Goal: Task Accomplishment & Management: Manage account settings

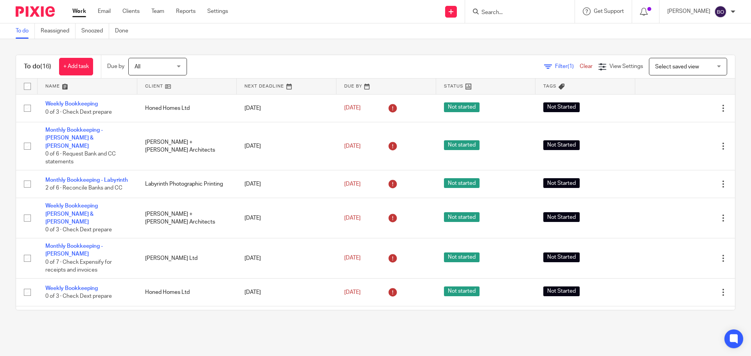
click at [504, 10] on input "Search" at bounding box center [516, 12] width 70 height 7
type input "m"
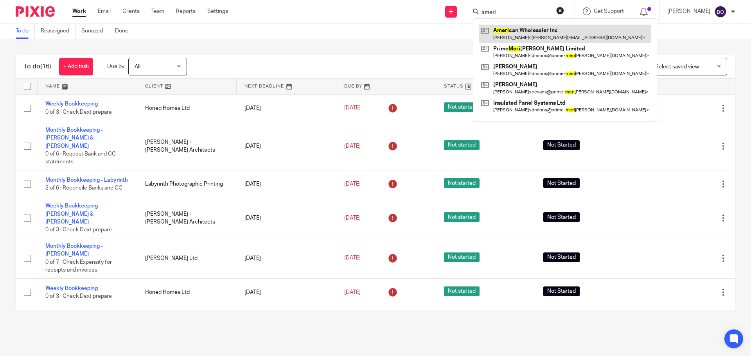
type input "ameri"
click at [525, 37] on link at bounding box center [565, 34] width 172 height 18
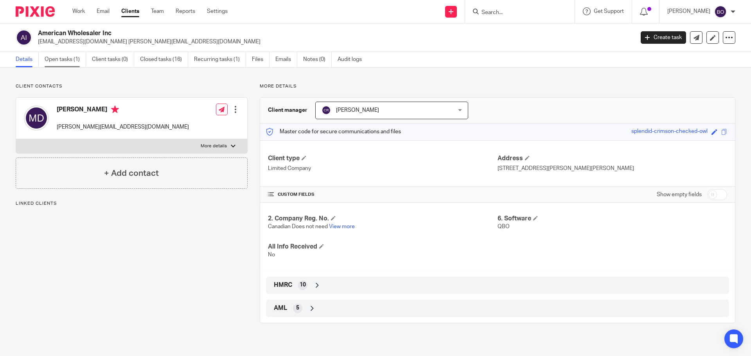
click at [69, 58] on link "Open tasks (1)" at bounding box center [65, 59] width 41 height 15
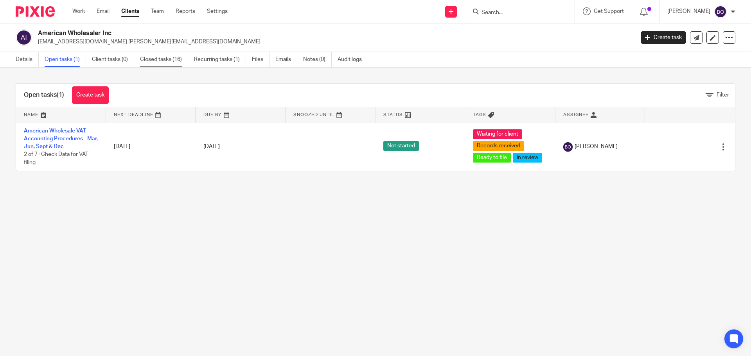
click at [164, 57] on link "Closed tasks (16)" at bounding box center [164, 59] width 48 height 15
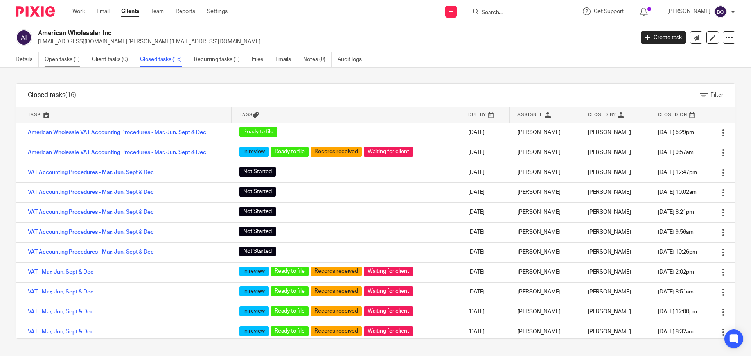
click at [68, 58] on link "Open tasks (1)" at bounding box center [65, 59] width 41 height 15
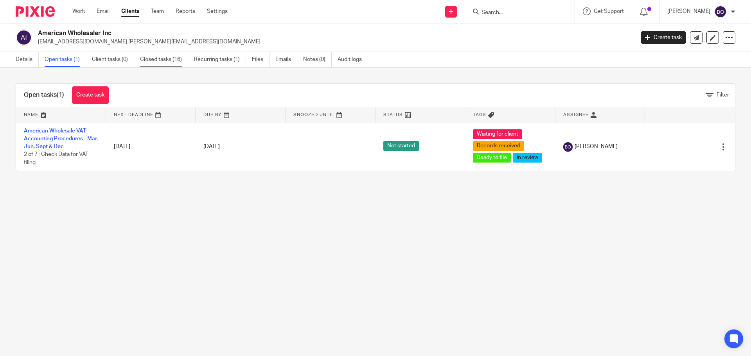
click at [145, 61] on link "Closed tasks (16)" at bounding box center [164, 59] width 48 height 15
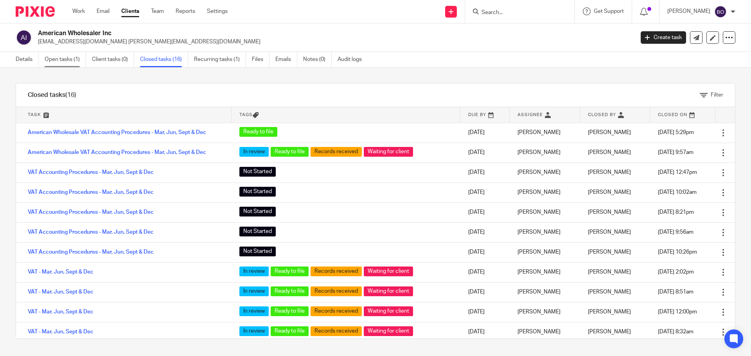
click at [58, 59] on link "Open tasks (1)" at bounding box center [65, 59] width 41 height 15
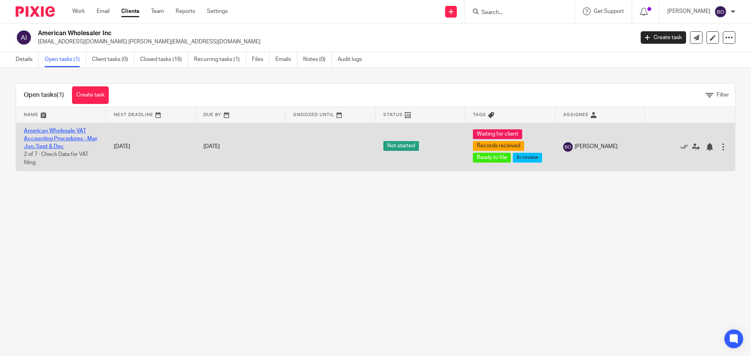
click at [56, 144] on link "American Wholesale VAT Accounting Procedures - Mar, Jun, Sept & Dec" at bounding box center [61, 139] width 74 height 22
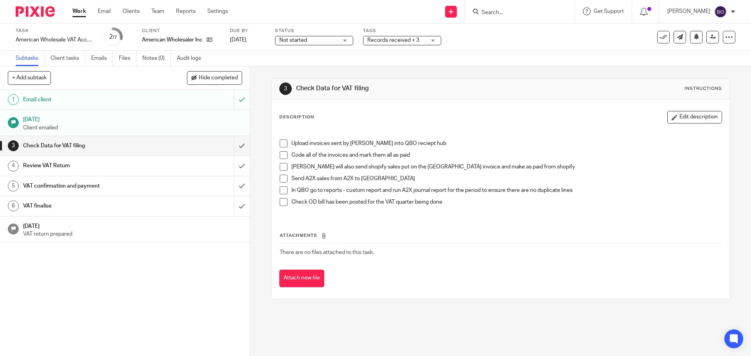
click at [281, 144] on span at bounding box center [284, 144] width 8 height 8
click at [281, 154] on span at bounding box center [284, 155] width 8 height 8
click at [281, 165] on span at bounding box center [284, 167] width 8 height 8
click at [276, 178] on div "Upload invoices sent by Elyse into QBO reciept hub Code all of the invoices and…" at bounding box center [501, 172] width 450 height 88
click at [281, 179] on span at bounding box center [284, 179] width 8 height 8
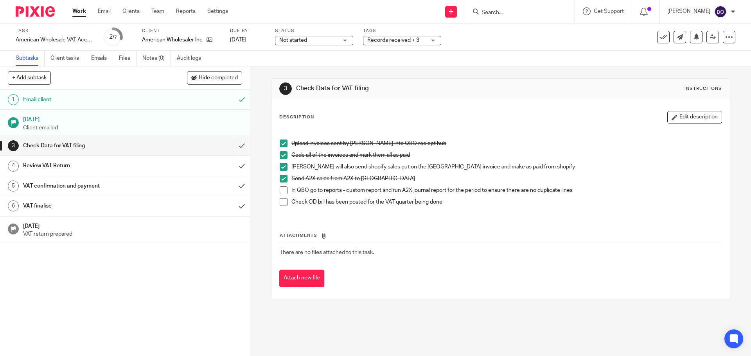
click at [281, 189] on span at bounding box center [284, 191] width 8 height 8
click at [282, 204] on span at bounding box center [284, 202] width 8 height 8
click at [63, 146] on h1 "Check Data for VAT filing" at bounding box center [90, 146] width 135 height 12
click at [233, 145] on input "submit" at bounding box center [125, 146] width 250 height 20
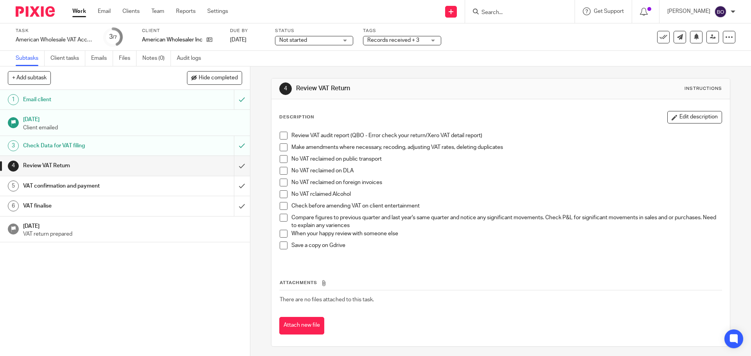
click at [280, 137] on span at bounding box center [284, 136] width 8 height 8
click at [282, 150] on span at bounding box center [284, 148] width 8 height 8
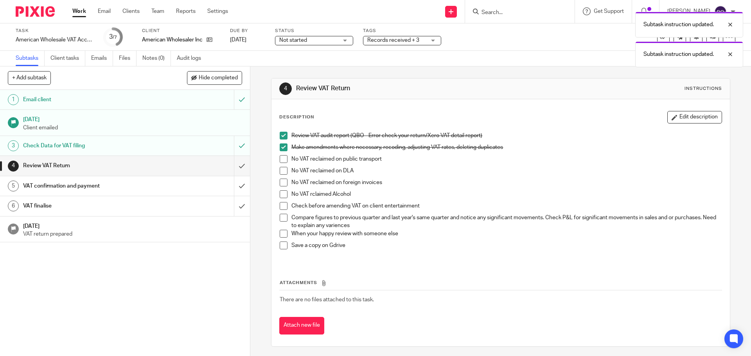
click at [281, 159] on span at bounding box center [284, 159] width 8 height 8
click at [280, 173] on span at bounding box center [284, 171] width 8 height 8
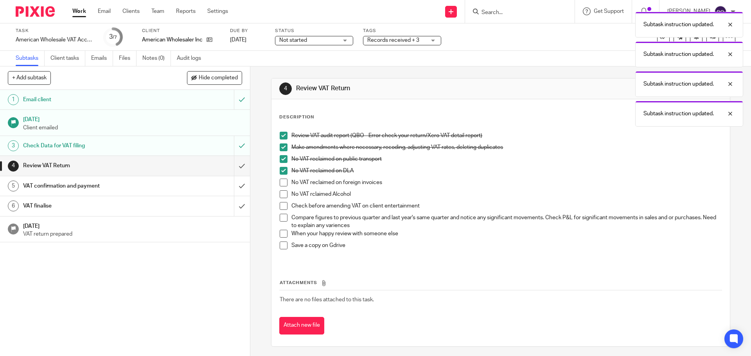
click at [280, 182] on span at bounding box center [284, 183] width 8 height 8
click at [284, 195] on span at bounding box center [284, 195] width 8 height 8
click at [282, 205] on span at bounding box center [284, 206] width 8 height 8
click at [281, 219] on span at bounding box center [284, 218] width 8 height 8
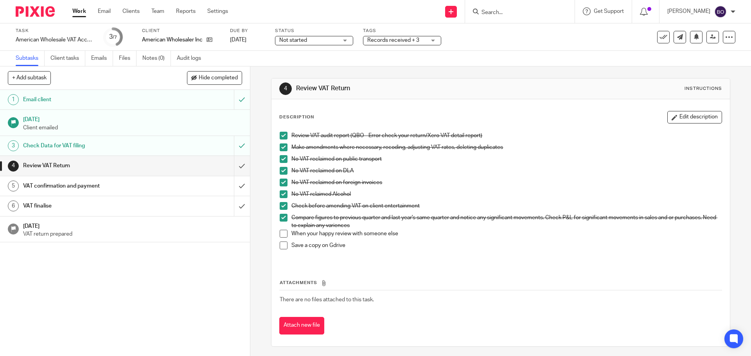
click at [284, 249] on span at bounding box center [284, 246] width 8 height 8
click at [346, 41] on div "Not started Not started" at bounding box center [314, 40] width 78 height 9
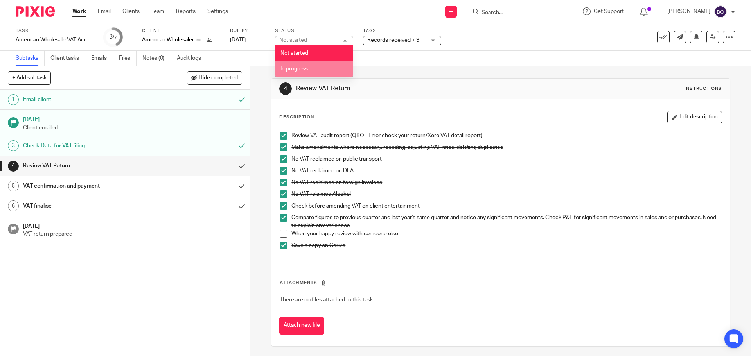
click at [323, 69] on li "In progress" at bounding box center [313, 69] width 77 height 16
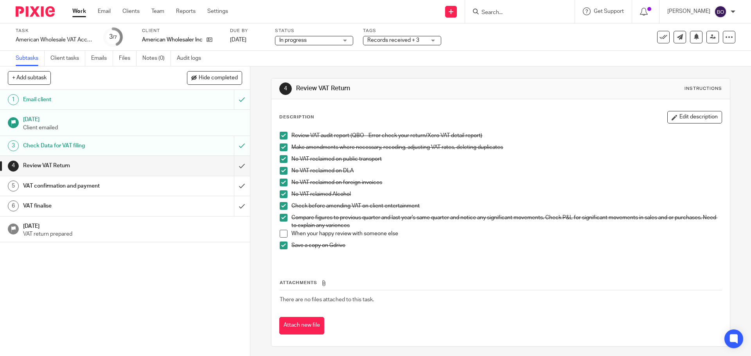
click at [432, 42] on div "Records received + 3" at bounding box center [402, 40] width 78 height 9
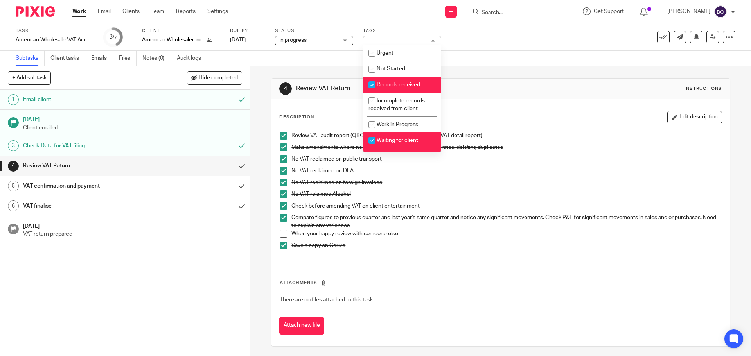
click at [371, 83] on input "checkbox" at bounding box center [372, 84] width 15 height 15
checkbox input "false"
click at [372, 141] on input "checkbox" at bounding box center [372, 140] width 15 height 15
checkbox input "false"
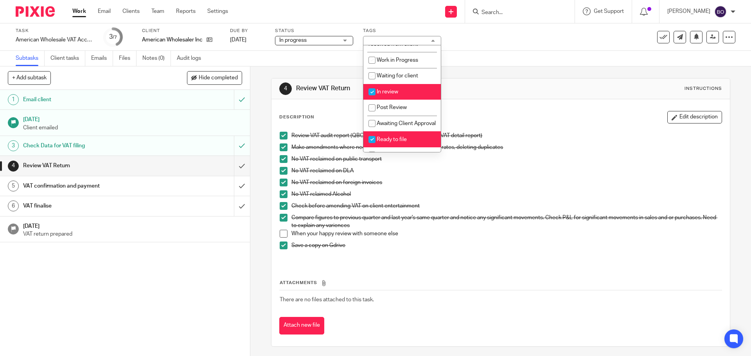
scroll to position [78, 0]
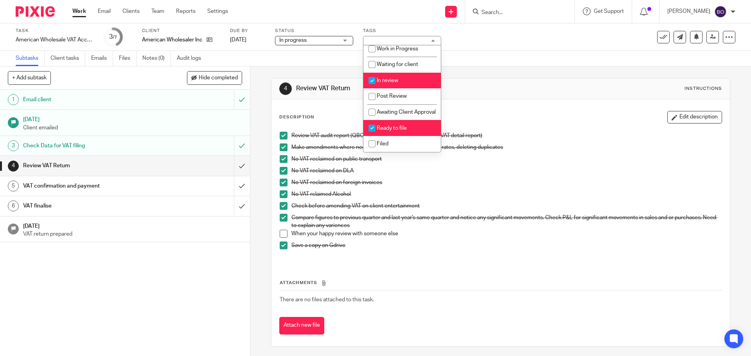
click at [372, 77] on input "checkbox" at bounding box center [372, 80] width 15 height 15
checkbox input "false"
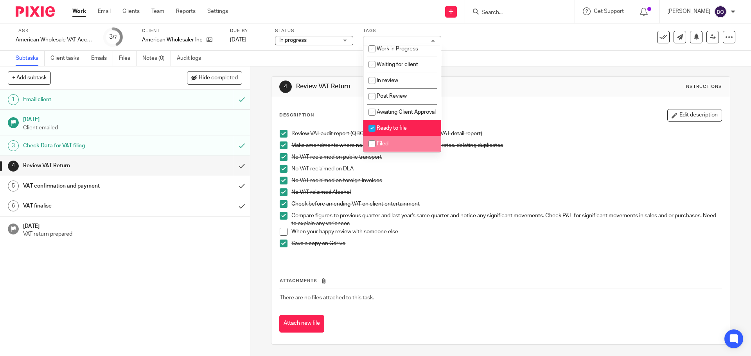
scroll to position [2, 0]
click at [488, 36] on div "Task American Wholesale VAT Accounting Procedures - Mar, Jun, Sept & Dec Save A…" at bounding box center [316, 37] width 600 height 19
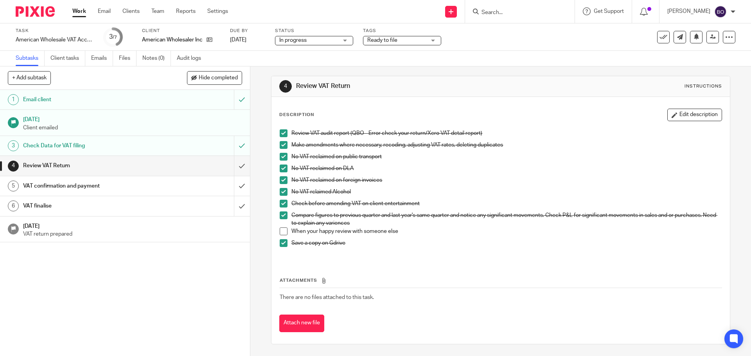
click at [80, 14] on link "Work" at bounding box center [79, 11] width 14 height 8
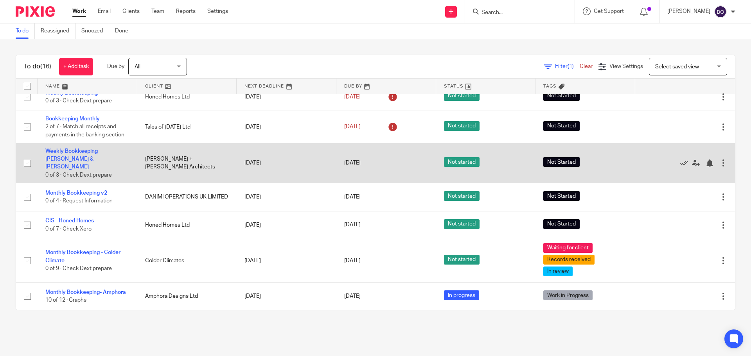
scroll to position [313, 0]
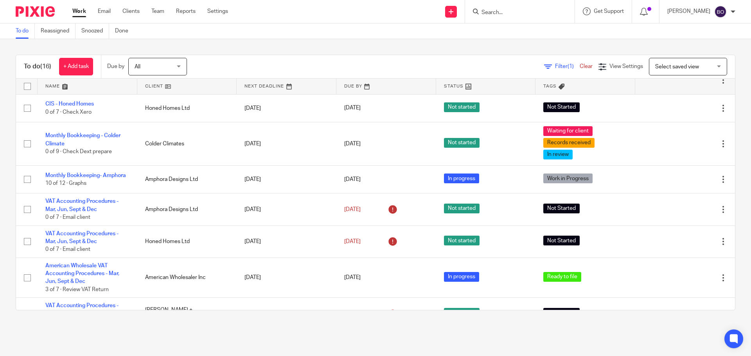
click at [502, 7] on form at bounding box center [522, 12] width 83 height 10
click at [505, 14] on input "Search" at bounding box center [516, 12] width 70 height 7
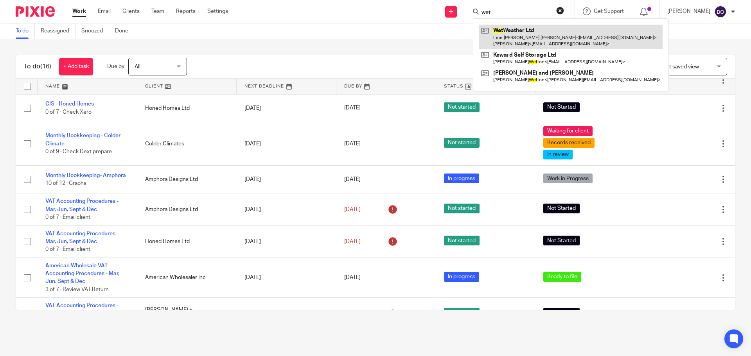
type input "wet"
click at [509, 33] on link at bounding box center [571, 37] width 184 height 24
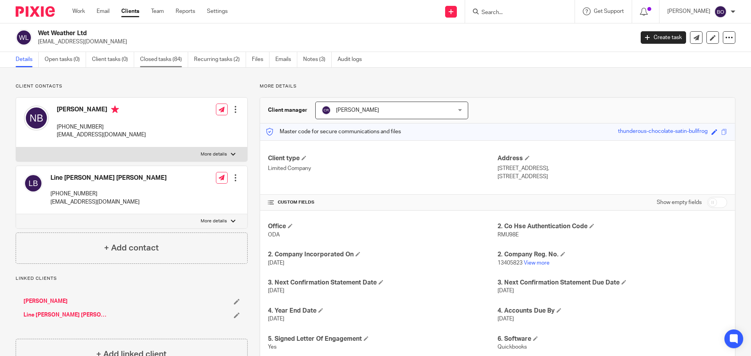
click at [156, 58] on link "Closed tasks (84)" at bounding box center [164, 59] width 48 height 15
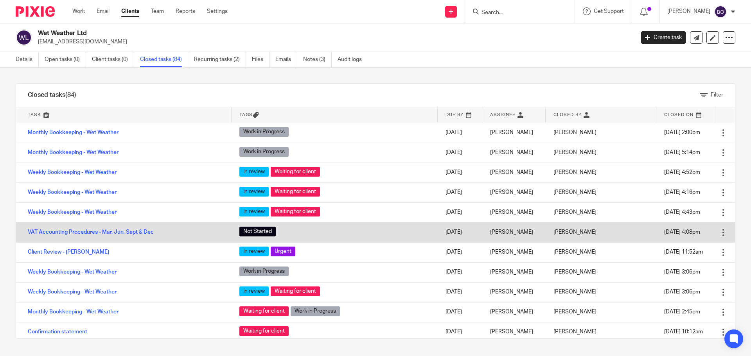
click at [716, 237] on td "Open Delete" at bounding box center [726, 233] width 20 height 20
click at [720, 234] on div at bounding box center [724, 233] width 8 height 8
click at [101, 231] on link "VAT Accounting Procedures - Mar, Jun, Sept & Dec" at bounding box center [91, 232] width 126 height 5
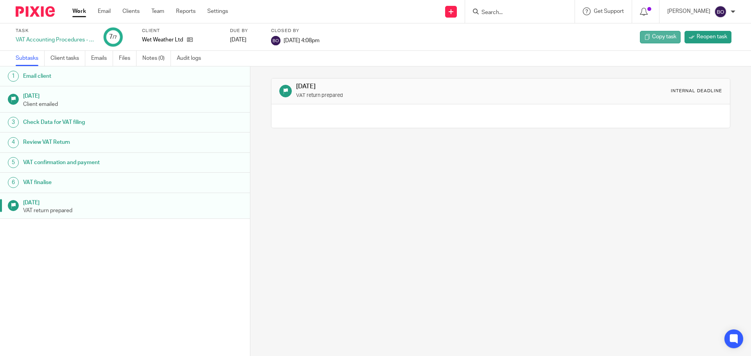
click at [655, 38] on span "Copy task" at bounding box center [664, 37] width 24 height 8
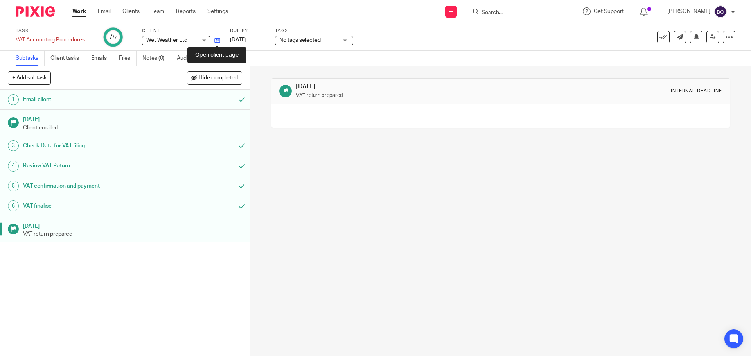
click at [216, 41] on icon at bounding box center [217, 41] width 6 height 6
click at [77, 15] on link "Work" at bounding box center [79, 11] width 14 height 8
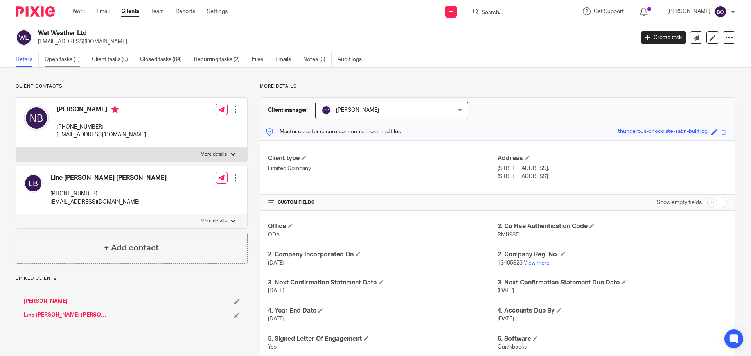
click at [70, 61] on link "Open tasks (1)" at bounding box center [65, 59] width 41 height 15
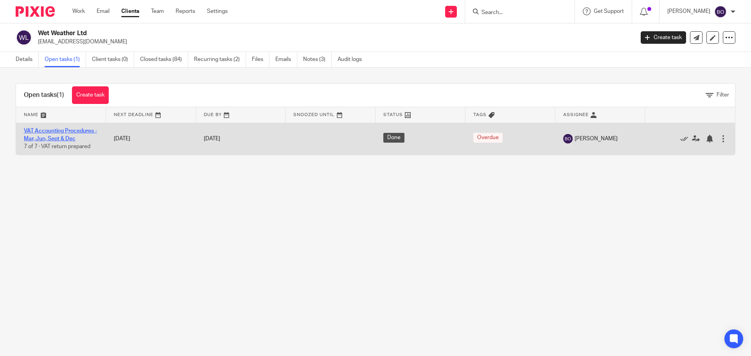
click at [65, 136] on link "VAT Accounting Procedures - Mar, Jun, Sept & Dec" at bounding box center [60, 134] width 73 height 13
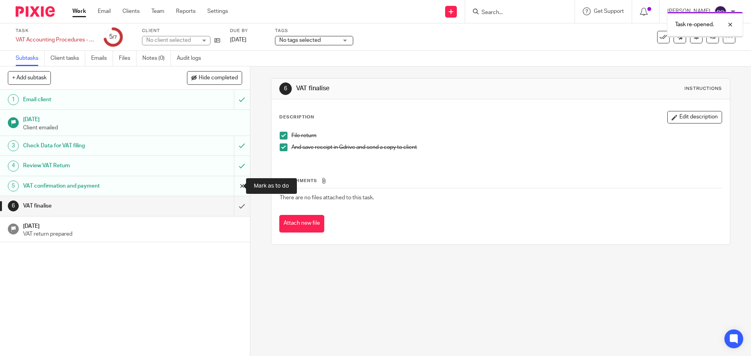
click at [233, 187] on input "submit" at bounding box center [125, 186] width 250 height 20
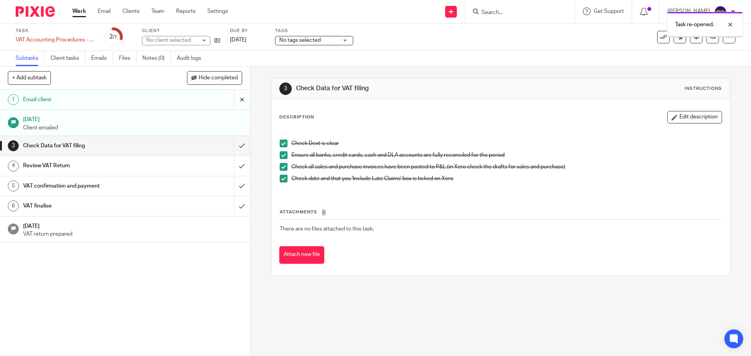
click at [236, 103] on input "submit" at bounding box center [125, 100] width 250 height 20
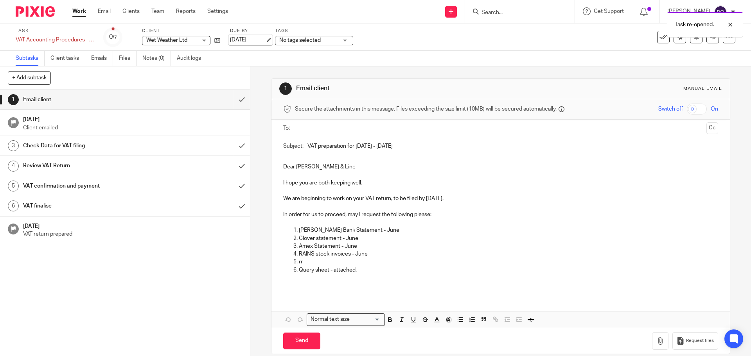
click at [265, 40] on link "[DATE]" at bounding box center [247, 40] width 35 height 8
click at [365, 39] on div "No tags selected" at bounding box center [334, 39] width 78 height 9
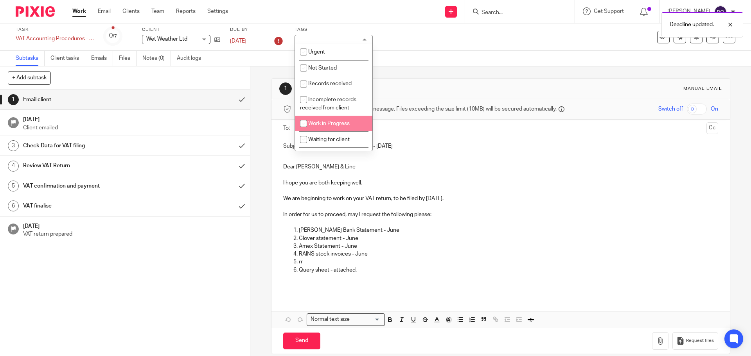
click at [320, 125] on span "Work in Progress" at bounding box center [328, 123] width 41 height 5
checkbox input "true"
click at [328, 138] on span "Waiting for client" at bounding box center [328, 139] width 41 height 5
checkbox input "true"
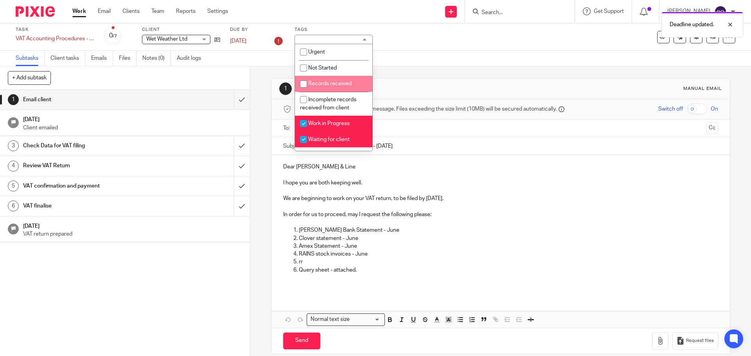
click at [396, 43] on div "Task VAT Accounting Procedures - Mar, Jun, Sept & Dec Save VAT Accounting Proce…" at bounding box center [316, 37] width 600 height 21
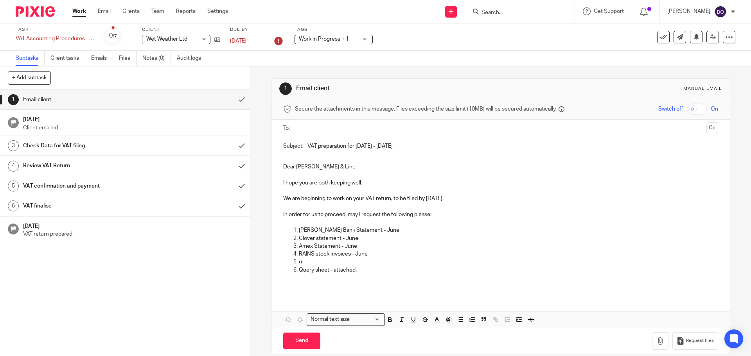
click at [378, 283] on p at bounding box center [500, 282] width 435 height 16
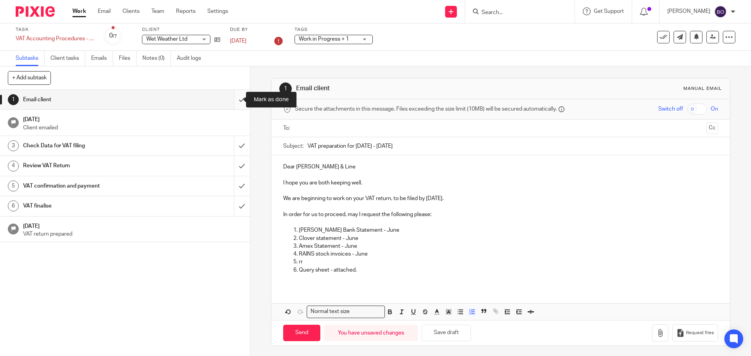
click at [235, 99] on input "submit" at bounding box center [125, 100] width 250 height 20
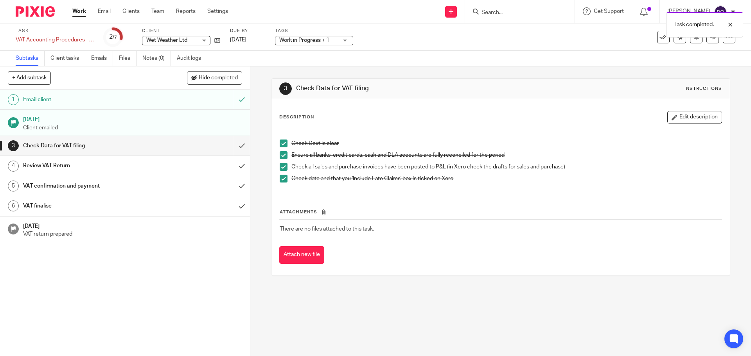
click at [282, 146] on span at bounding box center [284, 144] width 8 height 8
click at [281, 154] on span at bounding box center [284, 155] width 8 height 8
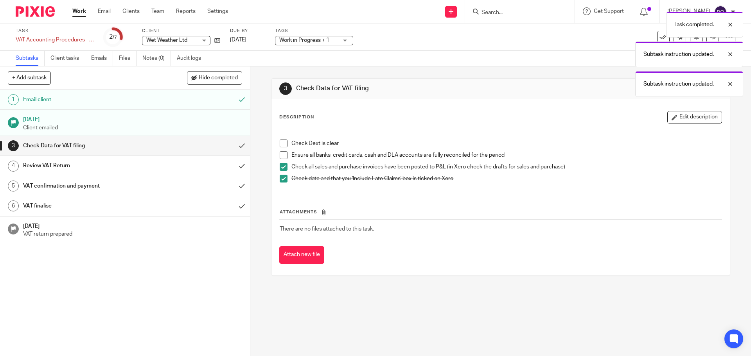
click at [281, 165] on span at bounding box center [284, 167] width 8 height 8
click at [284, 178] on span at bounding box center [284, 179] width 8 height 8
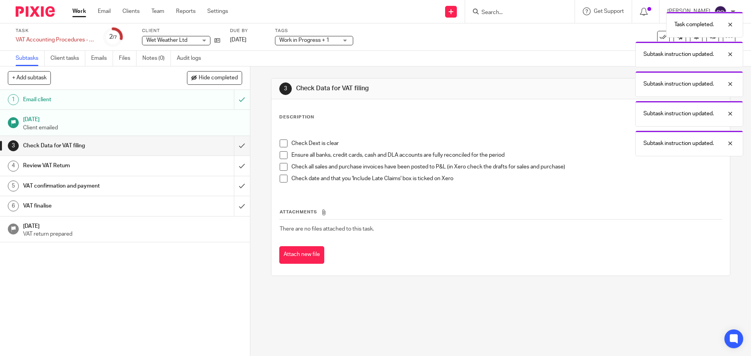
click at [174, 164] on div "Review VAT Return" at bounding box center [124, 166] width 203 height 12
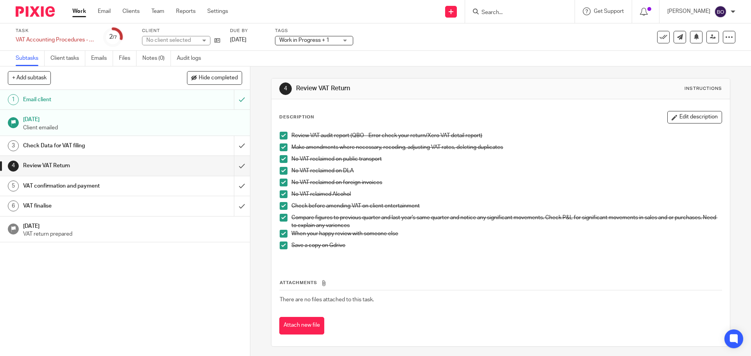
click at [283, 137] on span at bounding box center [284, 136] width 8 height 8
click at [283, 148] on span at bounding box center [284, 148] width 8 height 8
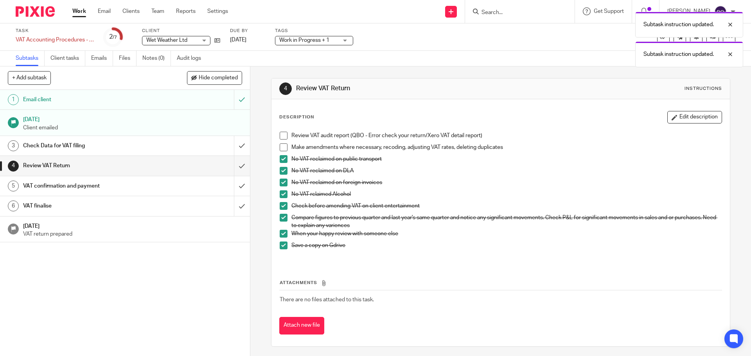
click at [283, 158] on span at bounding box center [284, 159] width 8 height 8
drag, startPoint x: 283, startPoint y: 169, endPoint x: 283, endPoint y: 182, distance: 12.5
click at [283, 169] on span at bounding box center [284, 171] width 8 height 8
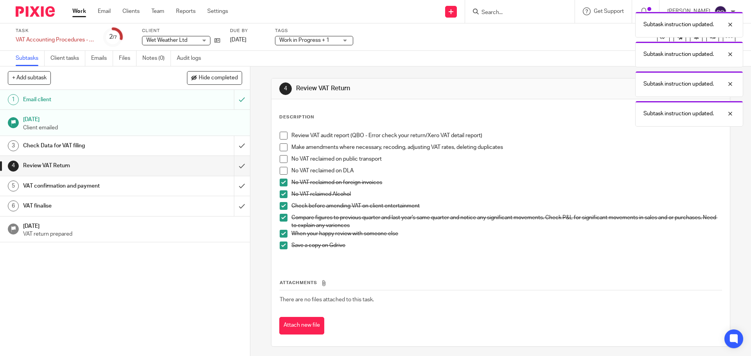
click at [281, 183] on span at bounding box center [284, 183] width 8 height 8
click at [283, 193] on span at bounding box center [284, 195] width 8 height 8
click at [284, 203] on span at bounding box center [284, 206] width 8 height 8
click at [281, 218] on span at bounding box center [284, 218] width 8 height 8
drag, startPoint x: 281, startPoint y: 233, endPoint x: 282, endPoint y: 242, distance: 9.0
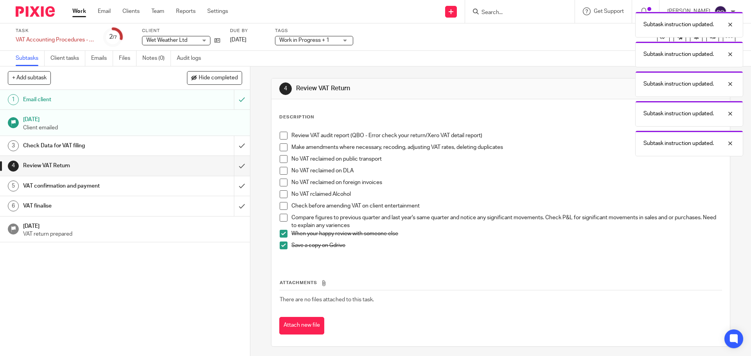
click at [281, 234] on span at bounding box center [284, 234] width 8 height 8
click at [282, 245] on span at bounding box center [284, 246] width 8 height 8
click at [139, 184] on h1 "VAT confirmation and payment" at bounding box center [90, 186] width 135 height 12
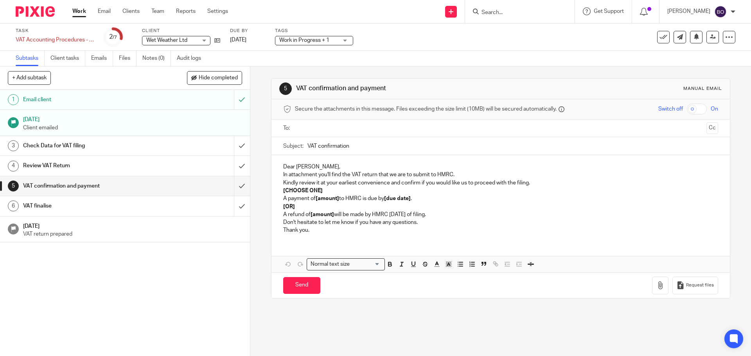
click at [71, 207] on h1 "VAT finalise" at bounding box center [90, 206] width 135 height 12
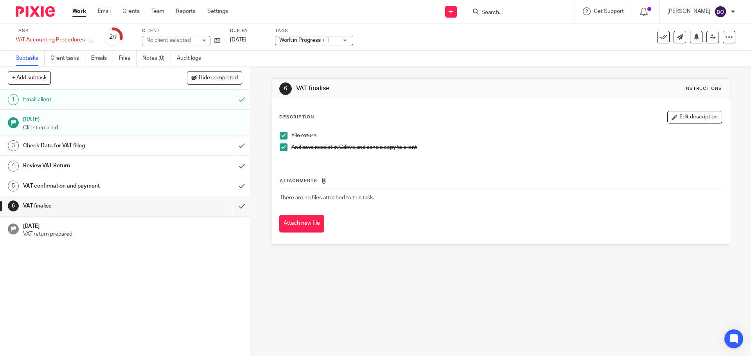
click at [281, 151] on span at bounding box center [284, 148] width 8 height 8
click at [281, 135] on span at bounding box center [284, 136] width 8 height 8
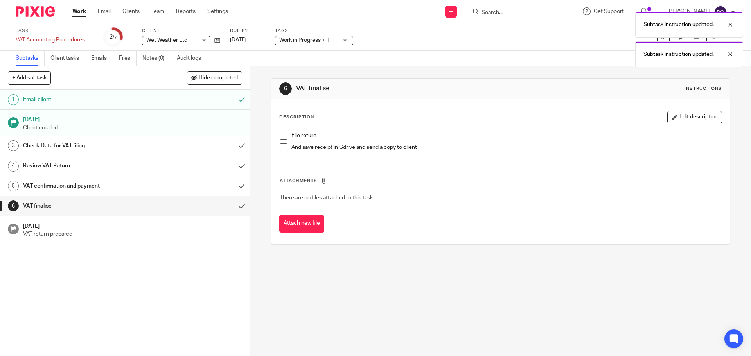
click at [110, 260] on div "1 Email client [DATE] Client emailed 3 Check Data for VAT filing 4 Review VAT R…" at bounding box center [125, 223] width 250 height 266
click at [74, 123] on h1 "[DATE]" at bounding box center [132, 119] width 219 height 10
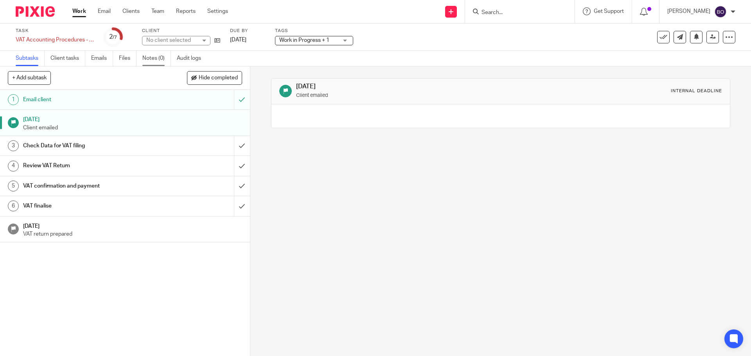
click at [157, 58] on link "Notes (0)" at bounding box center [156, 58] width 29 height 15
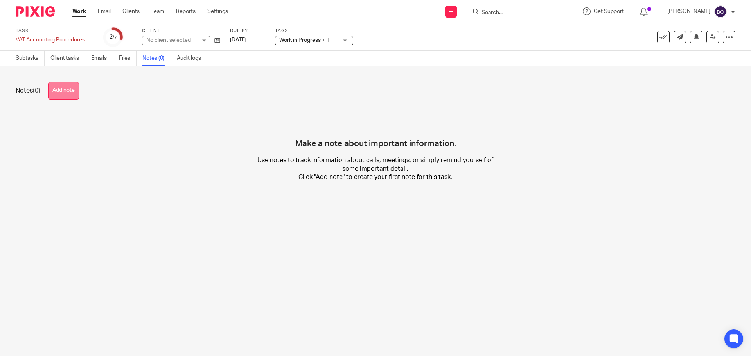
click at [64, 95] on button "Add note" at bounding box center [63, 91] width 31 height 18
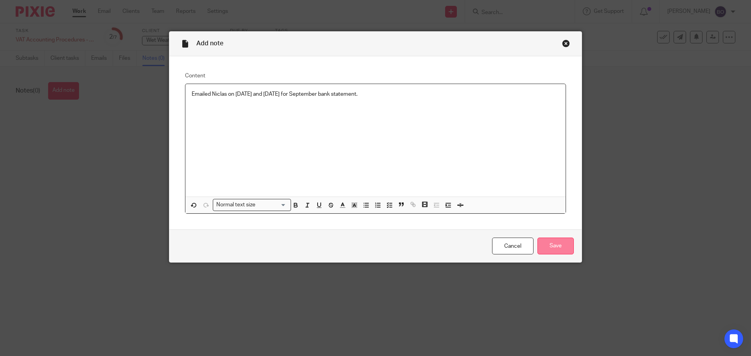
click at [554, 249] on input "Save" at bounding box center [556, 246] width 36 height 17
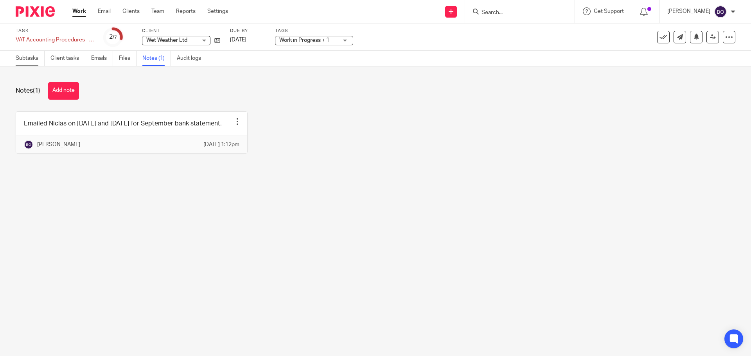
click at [34, 60] on link "Subtasks" at bounding box center [30, 58] width 29 height 15
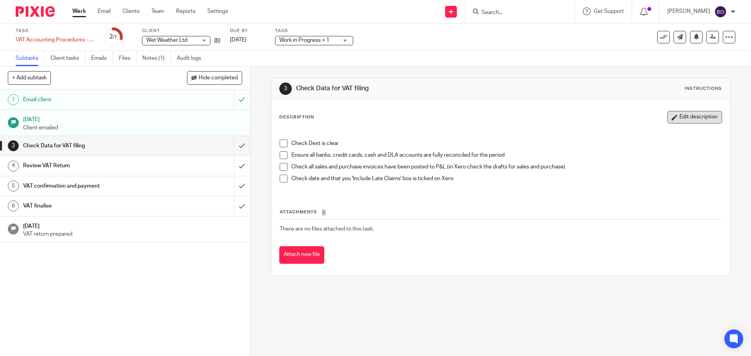
click at [669, 121] on button "Edit description" at bounding box center [695, 117] width 55 height 13
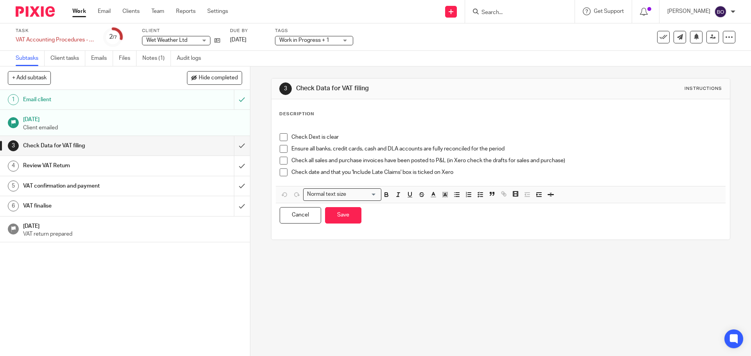
click at [359, 137] on p "Check Dext is clear" at bounding box center [507, 137] width 430 height 8
drag, startPoint x: 363, startPoint y: 136, endPoint x: 382, endPoint y: 124, distance: 21.9
click at [362, 136] on p "Check Dext is clear - awaiting RAINS invoices from Niclas." at bounding box center [507, 137] width 430 height 8
click at [470, 136] on p "Check Dext is clear - awaiting August RAINS invoices from Niclas." at bounding box center [507, 137] width 430 height 8
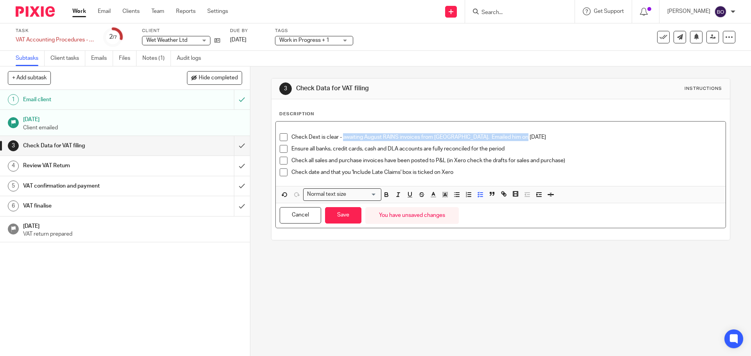
drag, startPoint x: 342, startPoint y: 134, endPoint x: 524, endPoint y: 136, distance: 182.7
click at [524, 136] on p "Check Dext is clear - awaiting August RAINS invoices from Niclas. Emailed him o…" at bounding box center [507, 137] width 430 height 8
click at [385, 196] on icon "button" at bounding box center [386, 196] width 3 height 2
click at [353, 221] on button "Save" at bounding box center [343, 215] width 36 height 17
